Goal: Find specific page/section: Find specific page/section

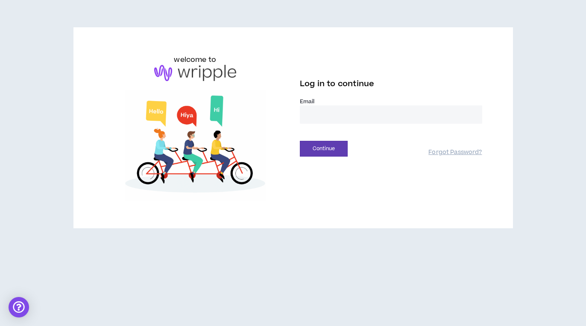
click at [319, 115] on input "email" at bounding box center [391, 114] width 182 height 18
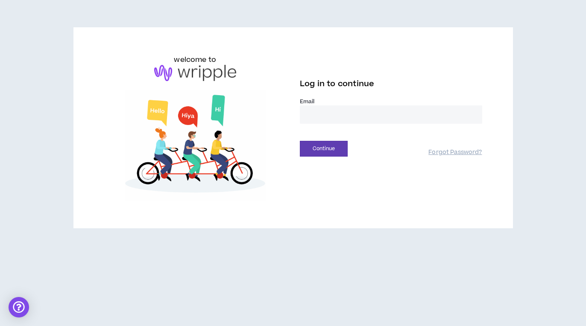
type input "**********"
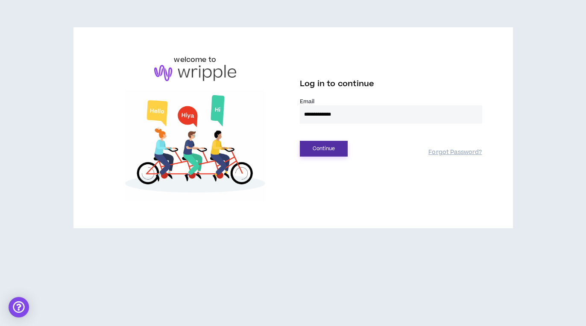
click at [324, 149] on button "Continue" at bounding box center [324, 149] width 48 height 16
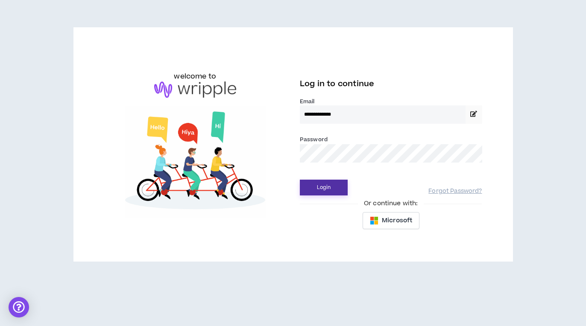
click at [324, 187] on button "Login" at bounding box center [324, 188] width 48 height 16
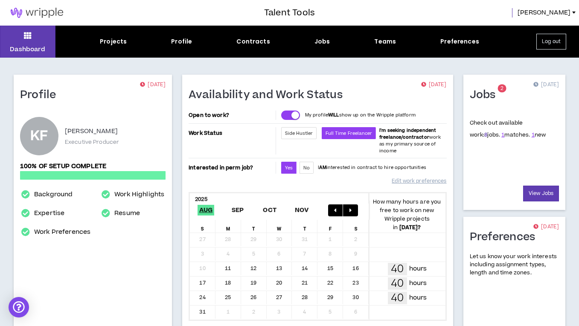
click at [484, 135] on link "8" at bounding box center [485, 135] width 3 height 8
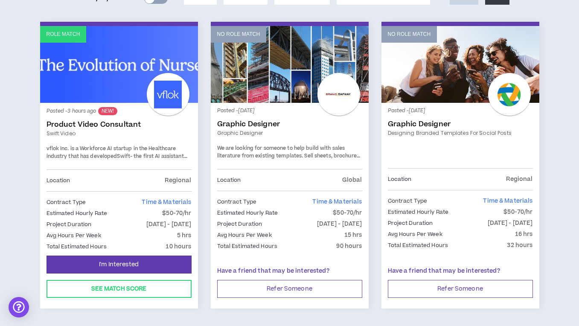
scroll to position [142, 0]
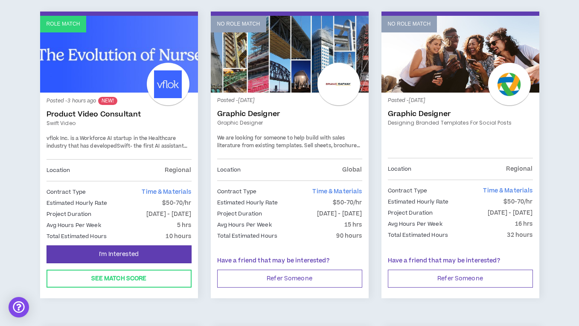
click at [102, 69] on link "Role Match" at bounding box center [119, 54] width 158 height 77
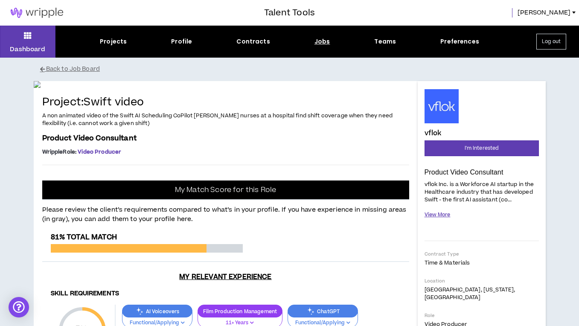
click at [436, 215] on button "View More" at bounding box center [438, 214] width 26 height 15
